Goal: Transaction & Acquisition: Obtain resource

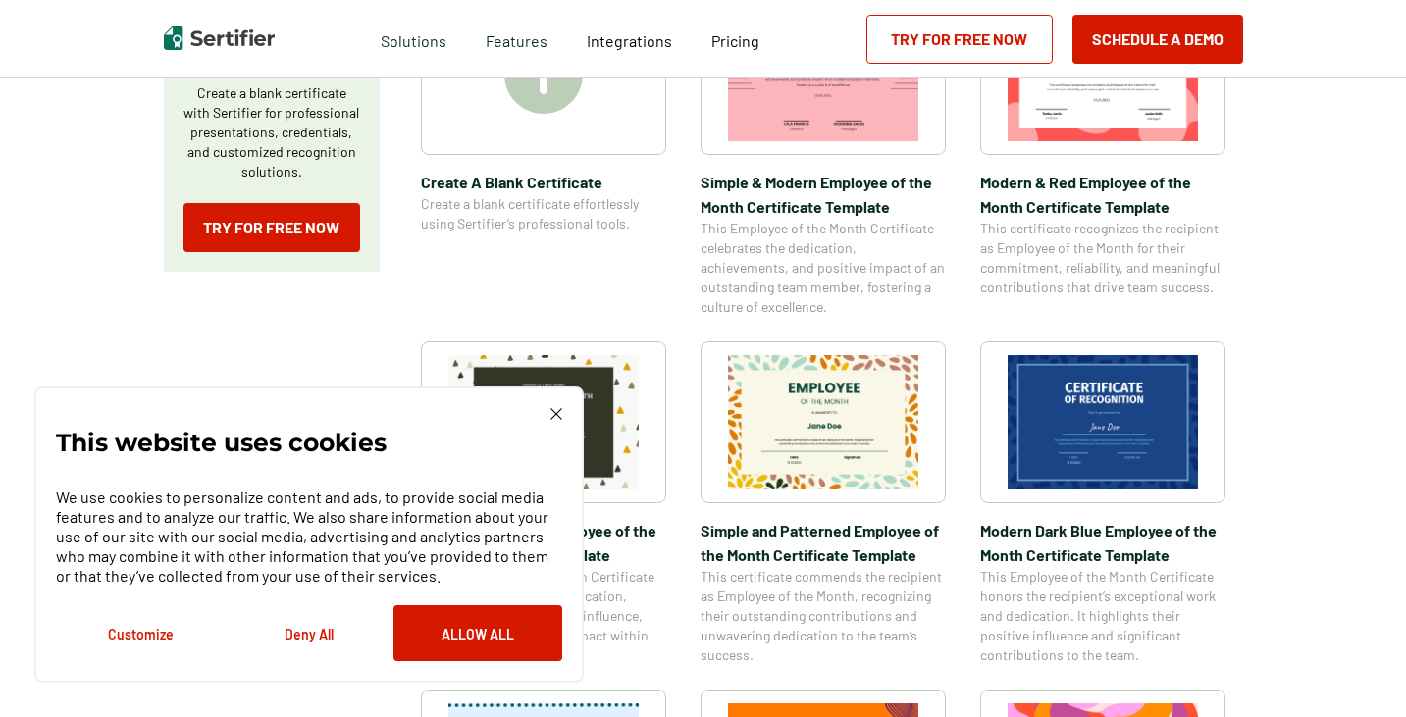
scroll to position [491, 0]
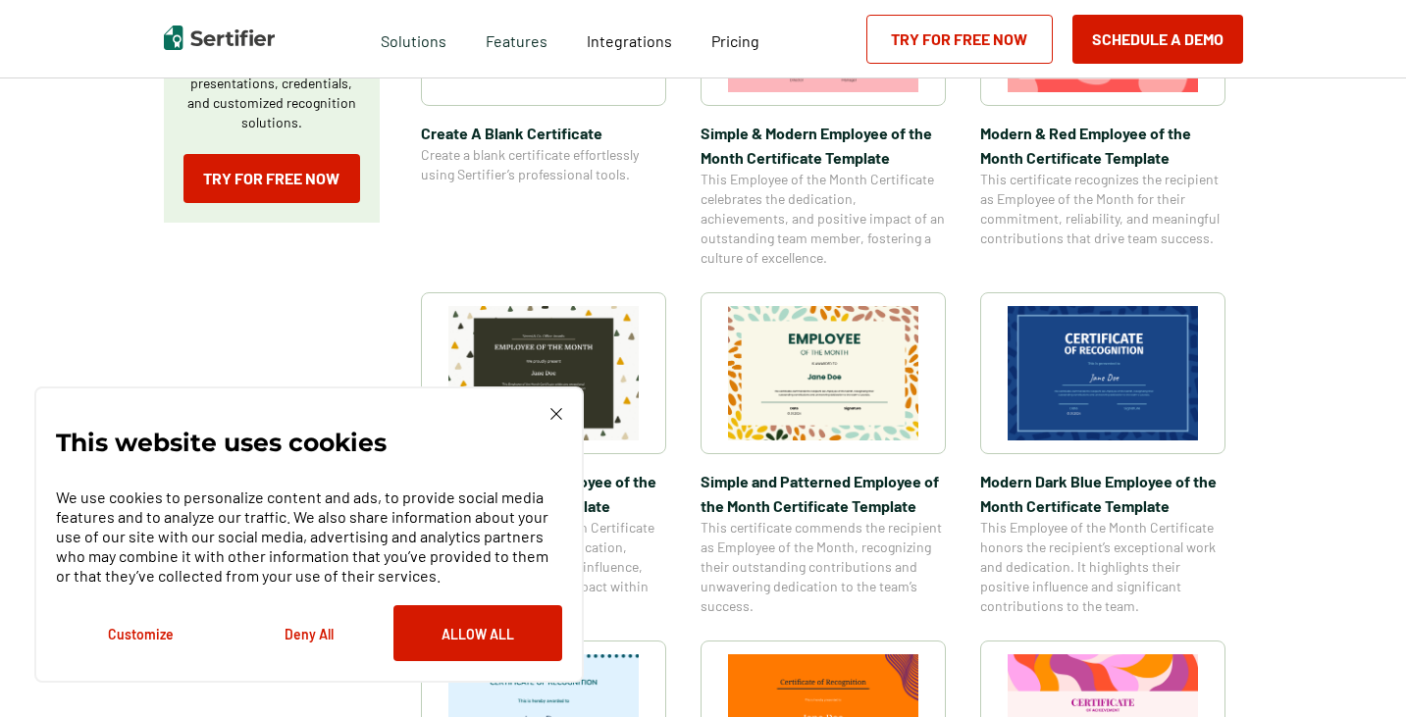
click at [1111, 387] on img at bounding box center [1103, 373] width 190 height 134
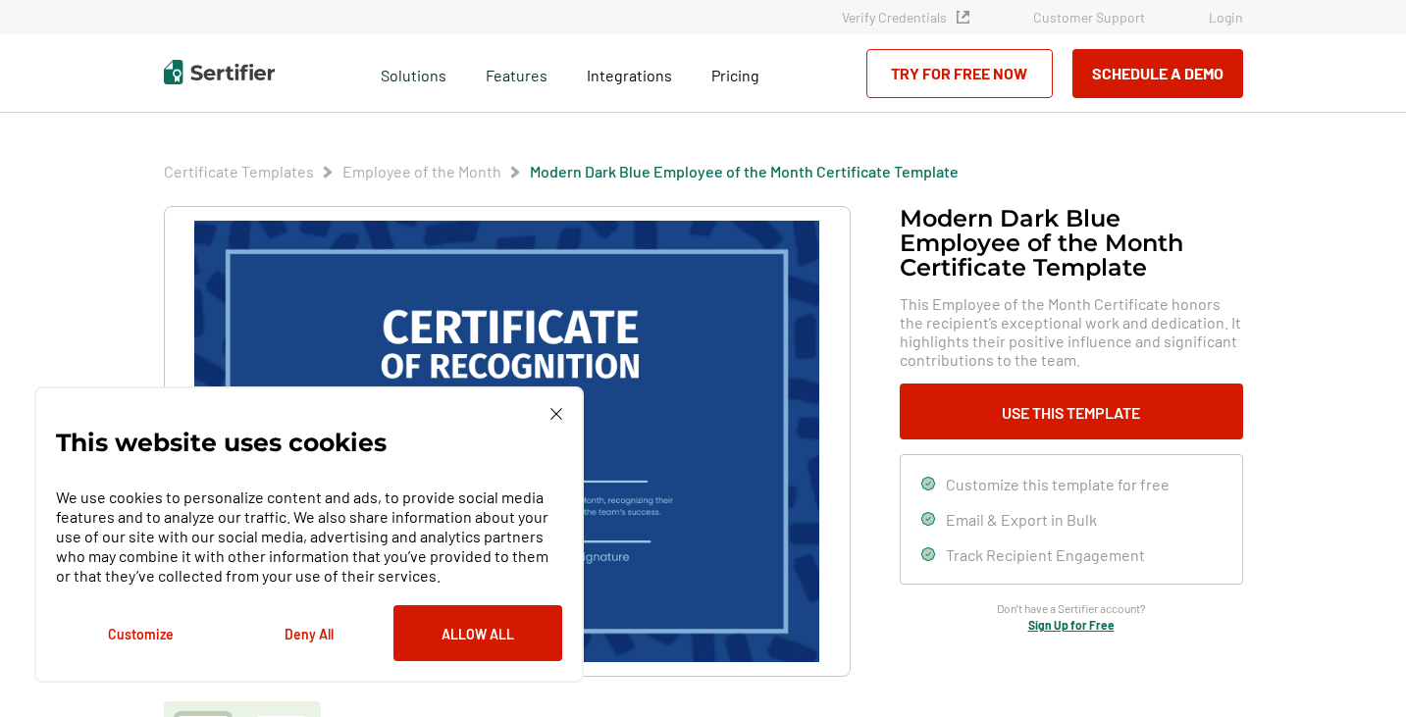
click at [553, 417] on img at bounding box center [557, 414] width 12 height 12
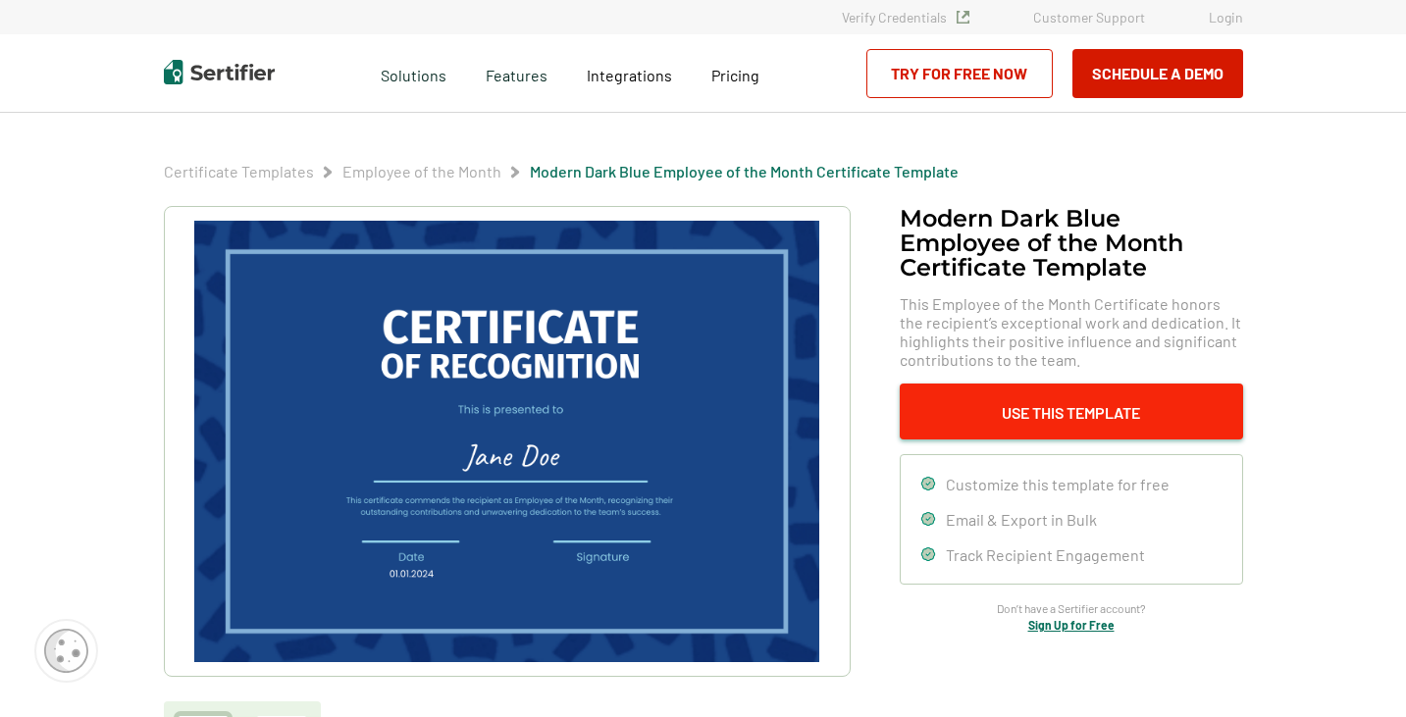
click at [1023, 418] on button "Use This Template" at bounding box center [1071, 412] width 343 height 56
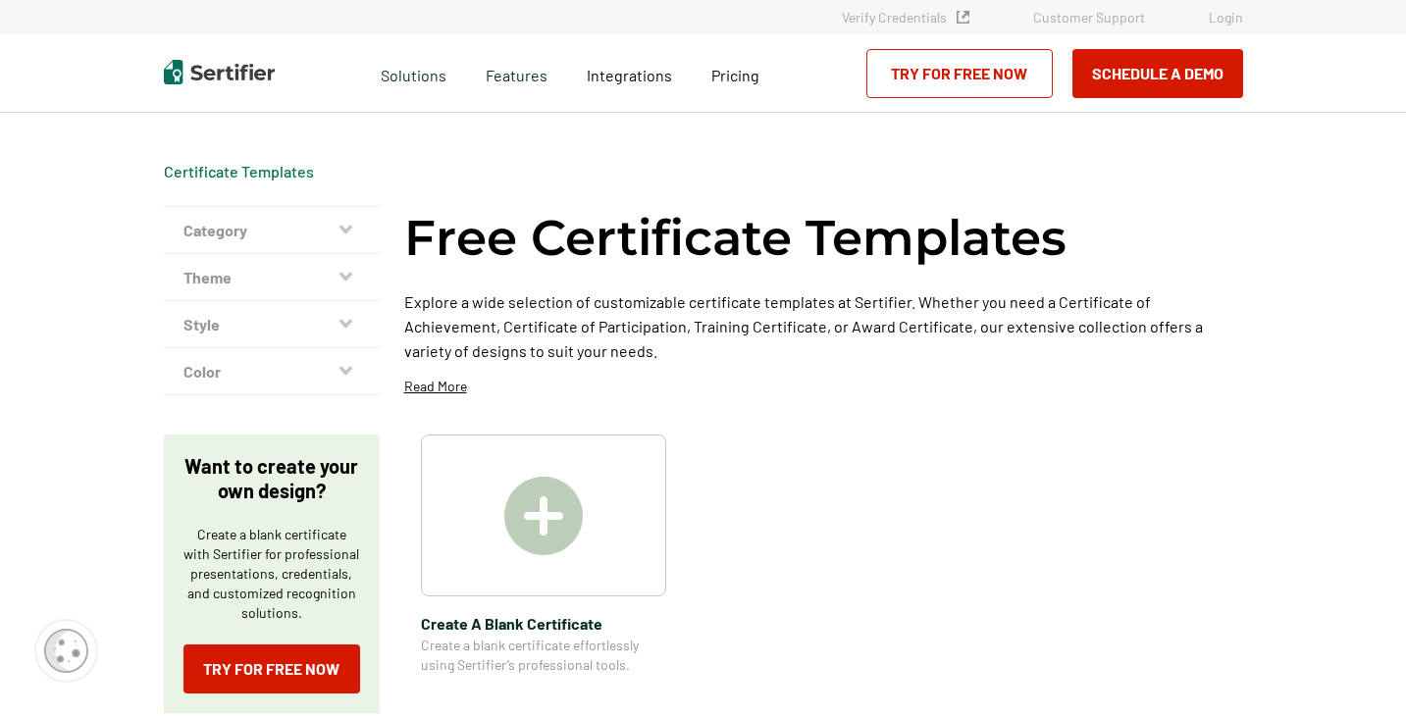
scroll to position [491, 0]
